Goal: Transaction & Acquisition: Purchase product/service

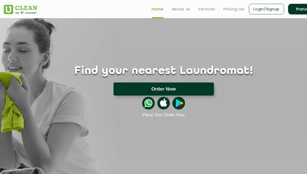
click at [147, 93] on button "Order Now" at bounding box center [164, 88] width 101 height 13
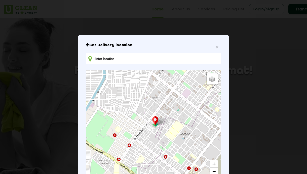
click at [147, 93] on div "Default Satellite + − Leaflet | © OpenStreetMap contributors" at bounding box center [153, 126] width 135 height 112
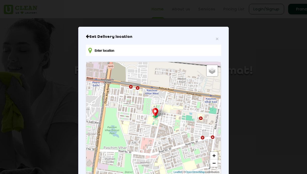
click at [88, 38] on icon "Close" at bounding box center [88, 36] width 4 height 4
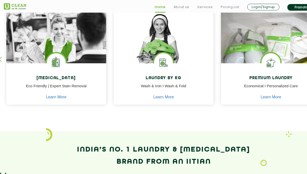
scroll to position [232, 0]
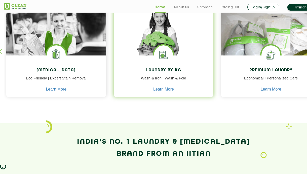
click at [143, 80] on p "Wash & Iron I Wash & Fold" at bounding box center [164, 80] width 92 height 11
click at [169, 91] on link "Learn More" at bounding box center [163, 89] width 21 height 5
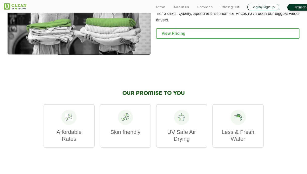
scroll to position [766, 0]
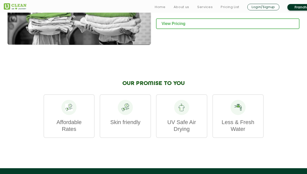
click at [181, 105] on div at bounding box center [181, 107] width 15 height 15
click at [134, 99] on div "Skin friendly" at bounding box center [125, 116] width 51 height 44
